Goal: Transaction & Acquisition: Obtain resource

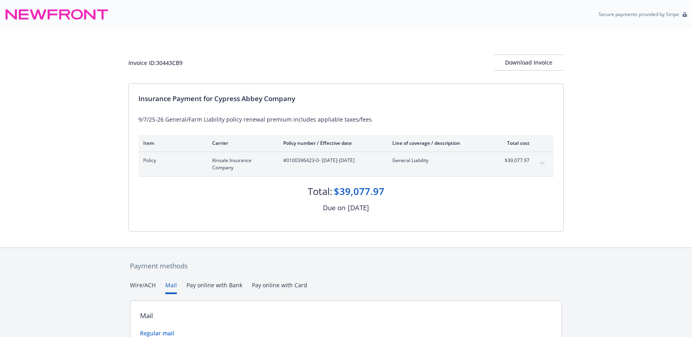
scroll to position [139, 0]
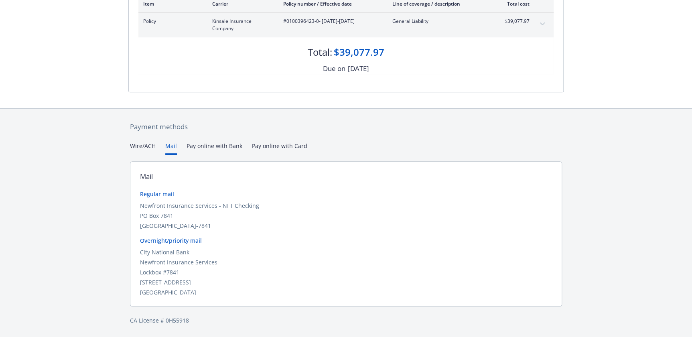
click at [361, 217] on div "PO Box 7841" at bounding box center [346, 215] width 412 height 8
click at [63, 192] on div "Payment methods Wire/ACH Mail Pay online with Bank Pay online with Card Mail Re…" at bounding box center [346, 222] width 692 height 229
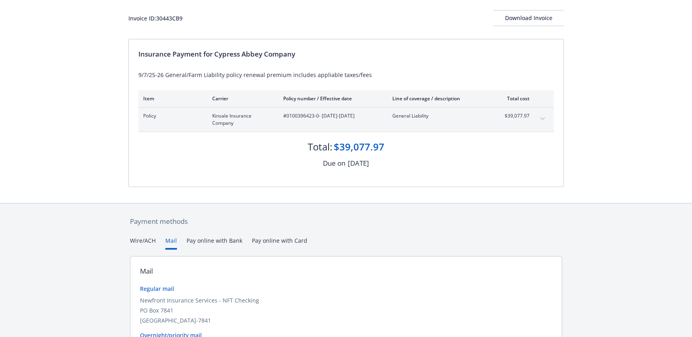
scroll to position [0, 0]
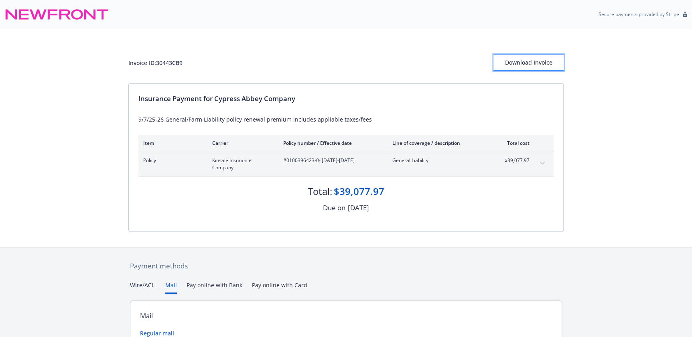
click at [532, 60] on div "Download Invoice" at bounding box center [528, 62] width 70 height 15
click at [537, 58] on div "Download Invoice" at bounding box center [528, 62] width 70 height 15
click at [510, 60] on div "Download Invoice" at bounding box center [528, 62] width 70 height 15
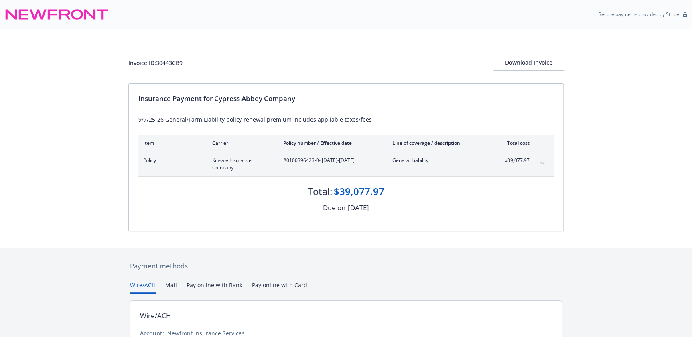
drag, startPoint x: 356, startPoint y: 47, endPoint x: 346, endPoint y: 47, distance: 9.6
click at [355, 47] on div "Invoice ID: 30443CB9 Download Invoice" at bounding box center [345, 56] width 435 height 55
